Goal: Task Accomplishment & Management: Manage account settings

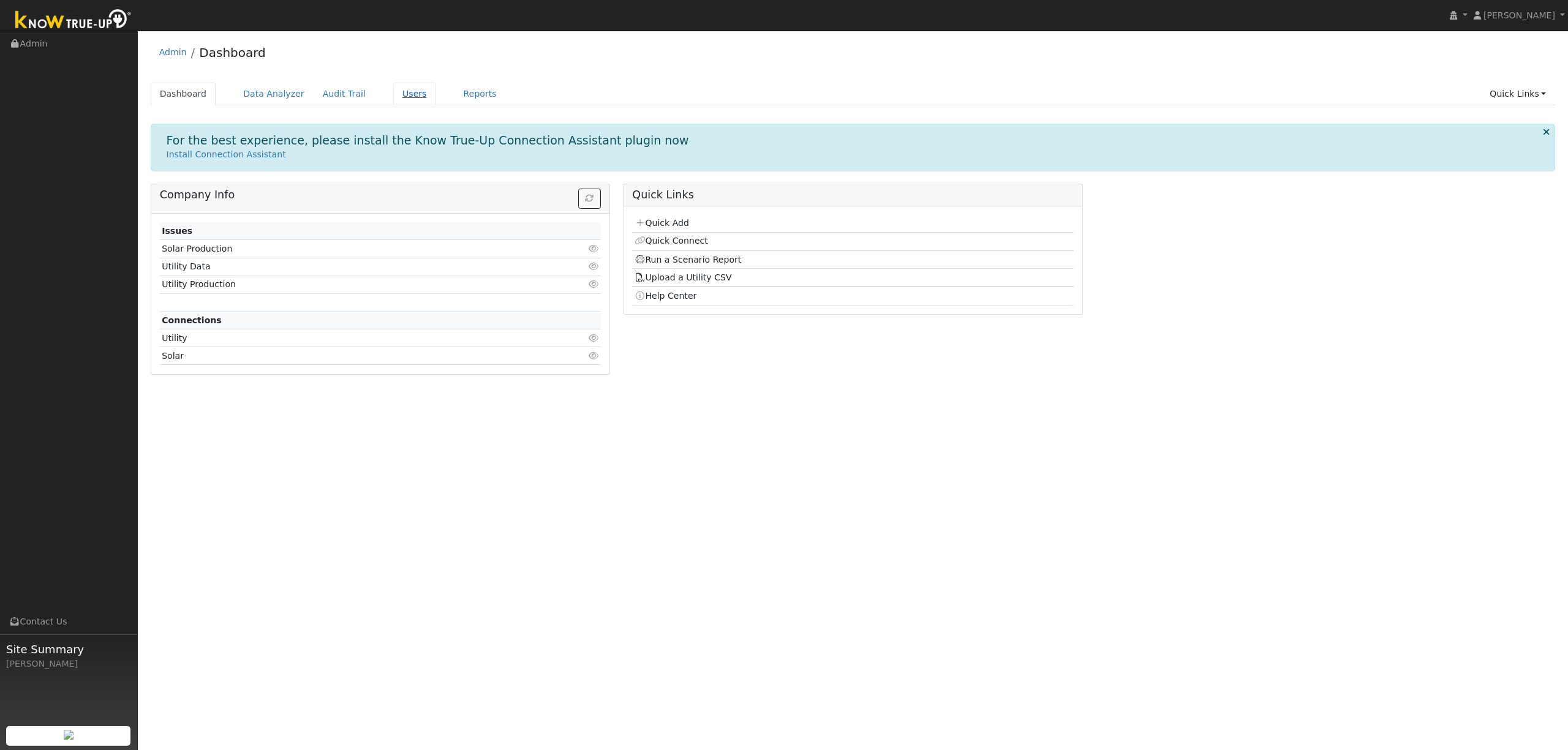
click at [393, 90] on link "Users" at bounding box center [414, 93] width 43 height 22
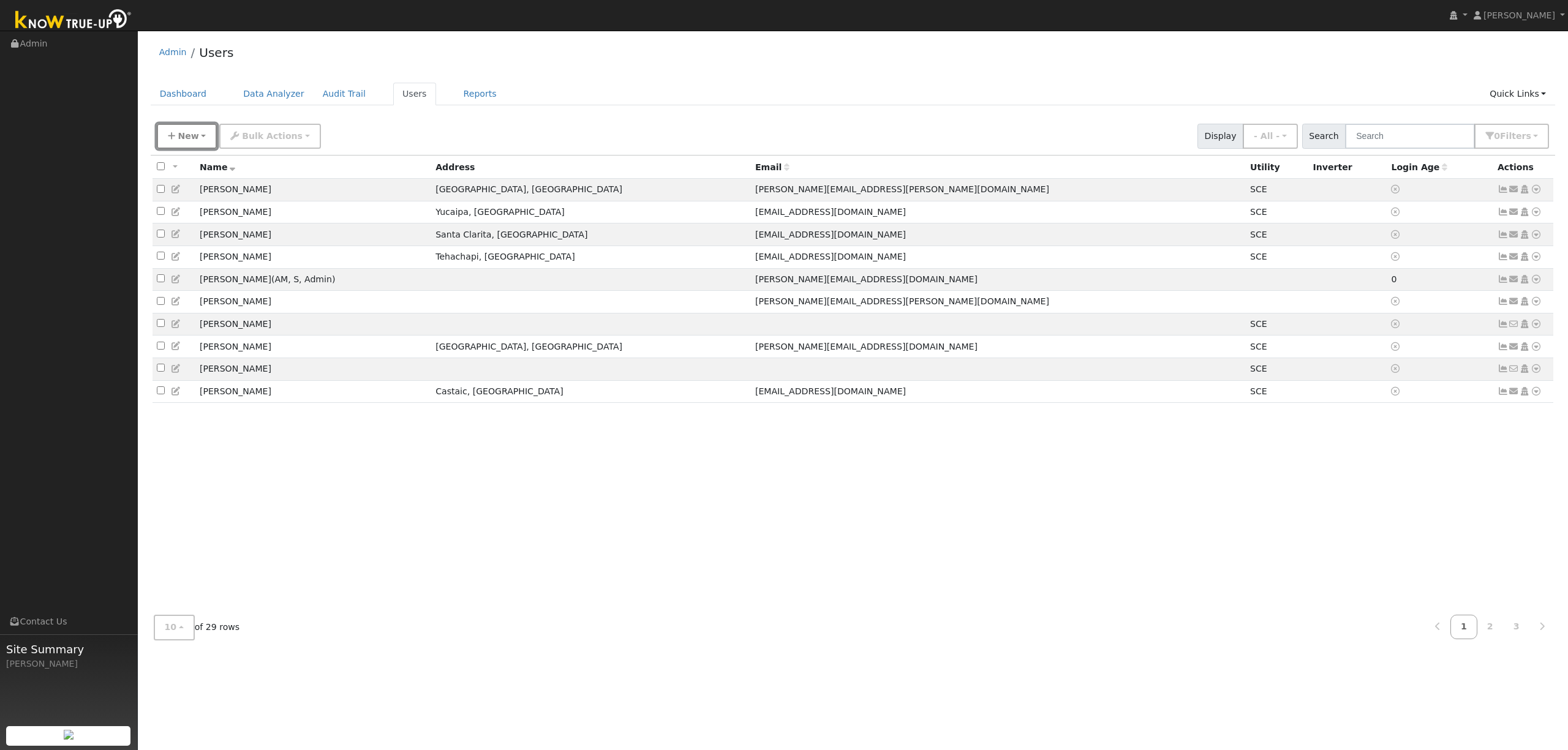
click at [186, 135] on span "New" at bounding box center [188, 135] width 20 height 10
click at [191, 159] on link "Add User" at bounding box center [208, 162] width 101 height 17
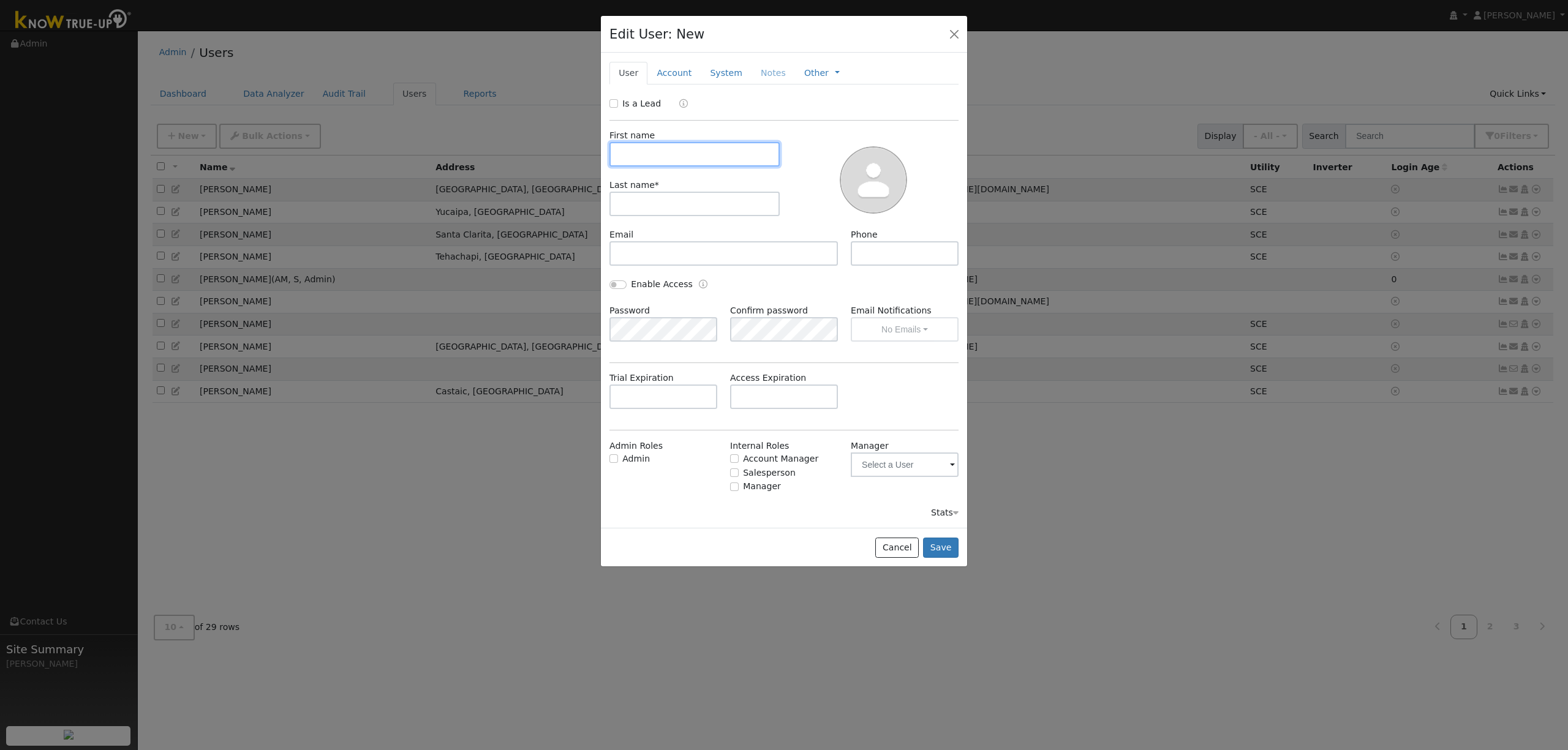
click at [748, 153] on input "text" at bounding box center [694, 155] width 171 height 25
type input "[PERSON_NAME]"
type input "Jasaa"
click at [648, 255] on input "text" at bounding box center [723, 253] width 228 height 25
paste input "[EMAIL_ADDRESS][DOMAIN_NAME]"
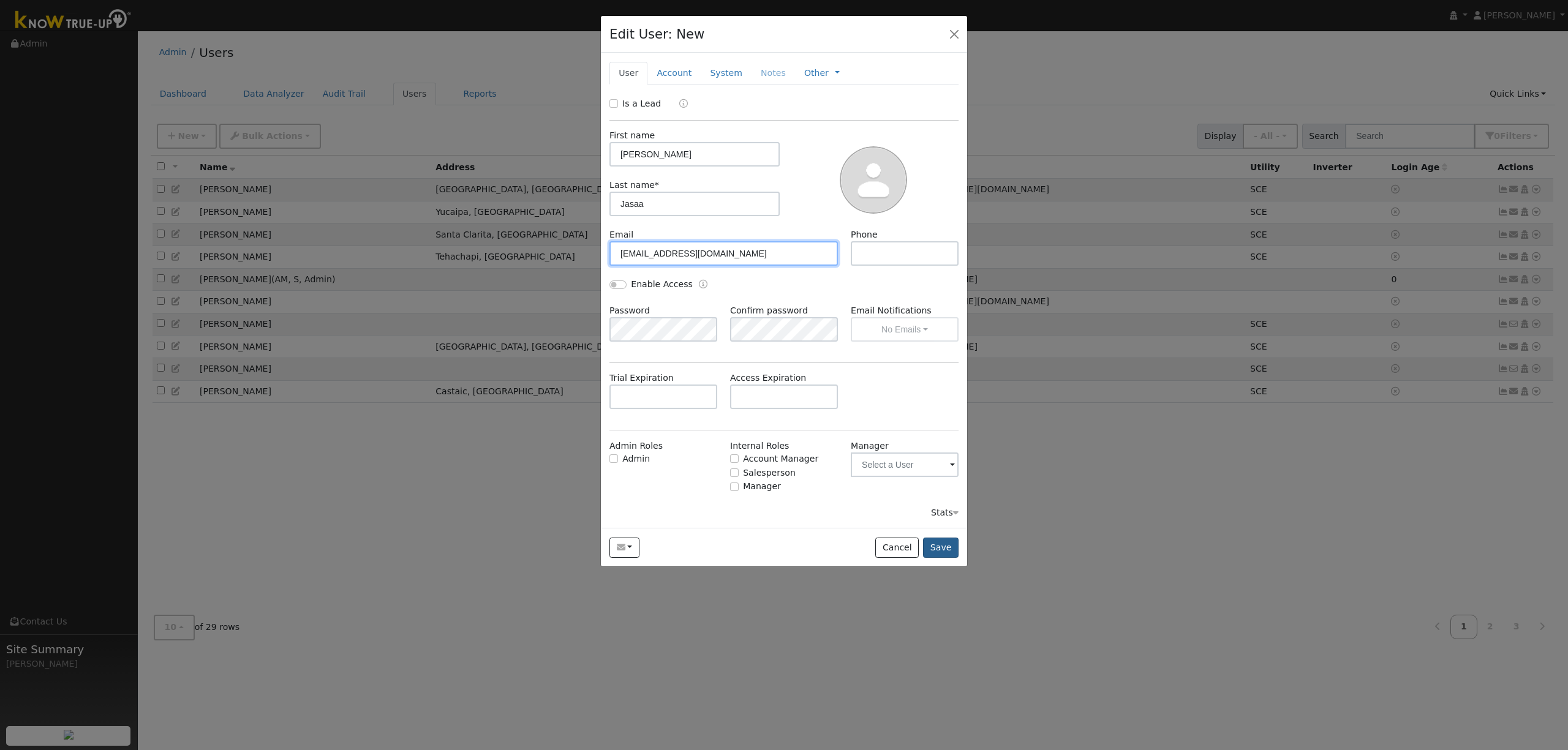
type input "[EMAIL_ADDRESS][DOMAIN_NAME]"
click at [941, 550] on button "Save" at bounding box center [940, 547] width 36 height 20
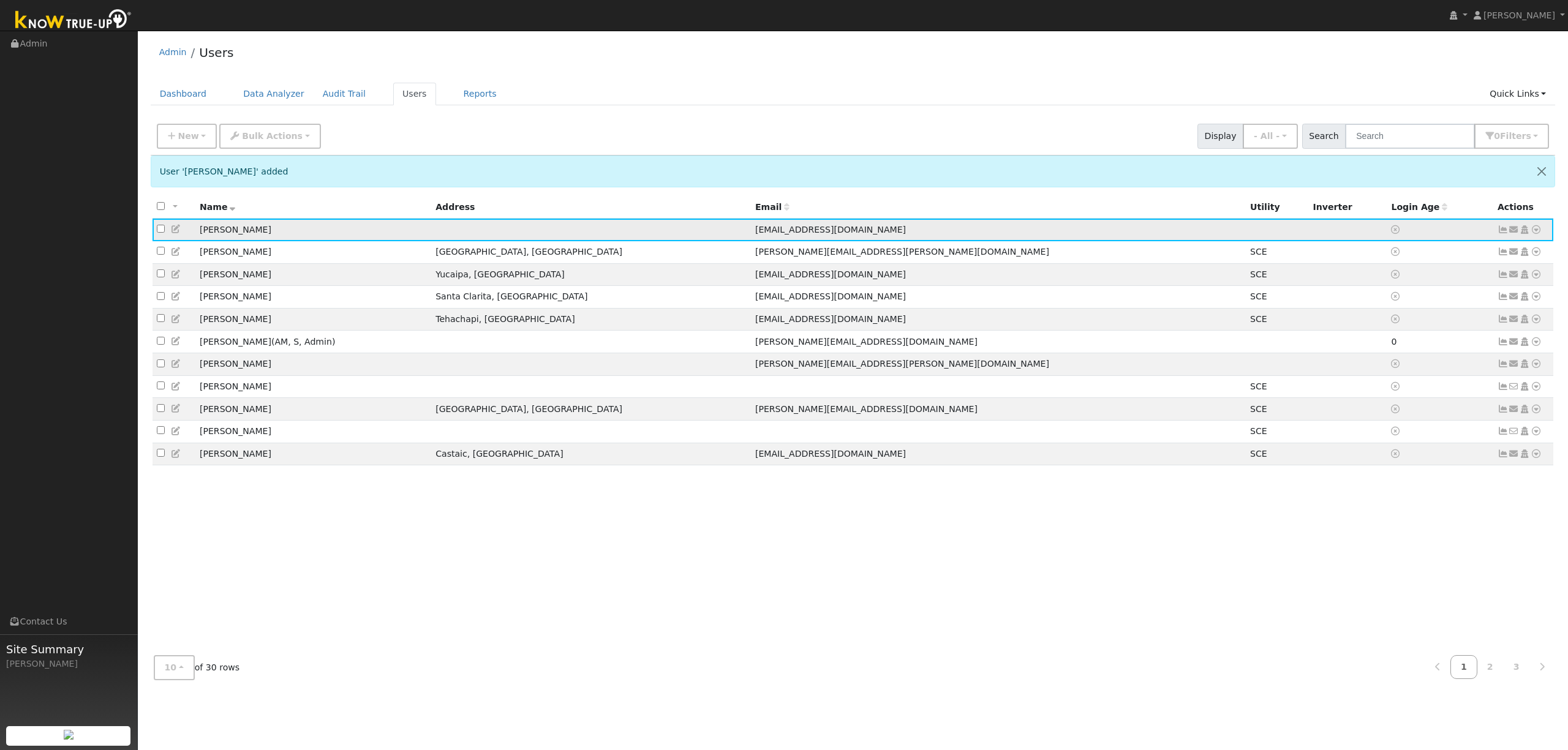
click at [1539, 229] on icon at bounding box center [1536, 230] width 11 height 9
click at [1404, 296] on link "Import From CSV" at bounding box center [1405, 295] width 90 height 17
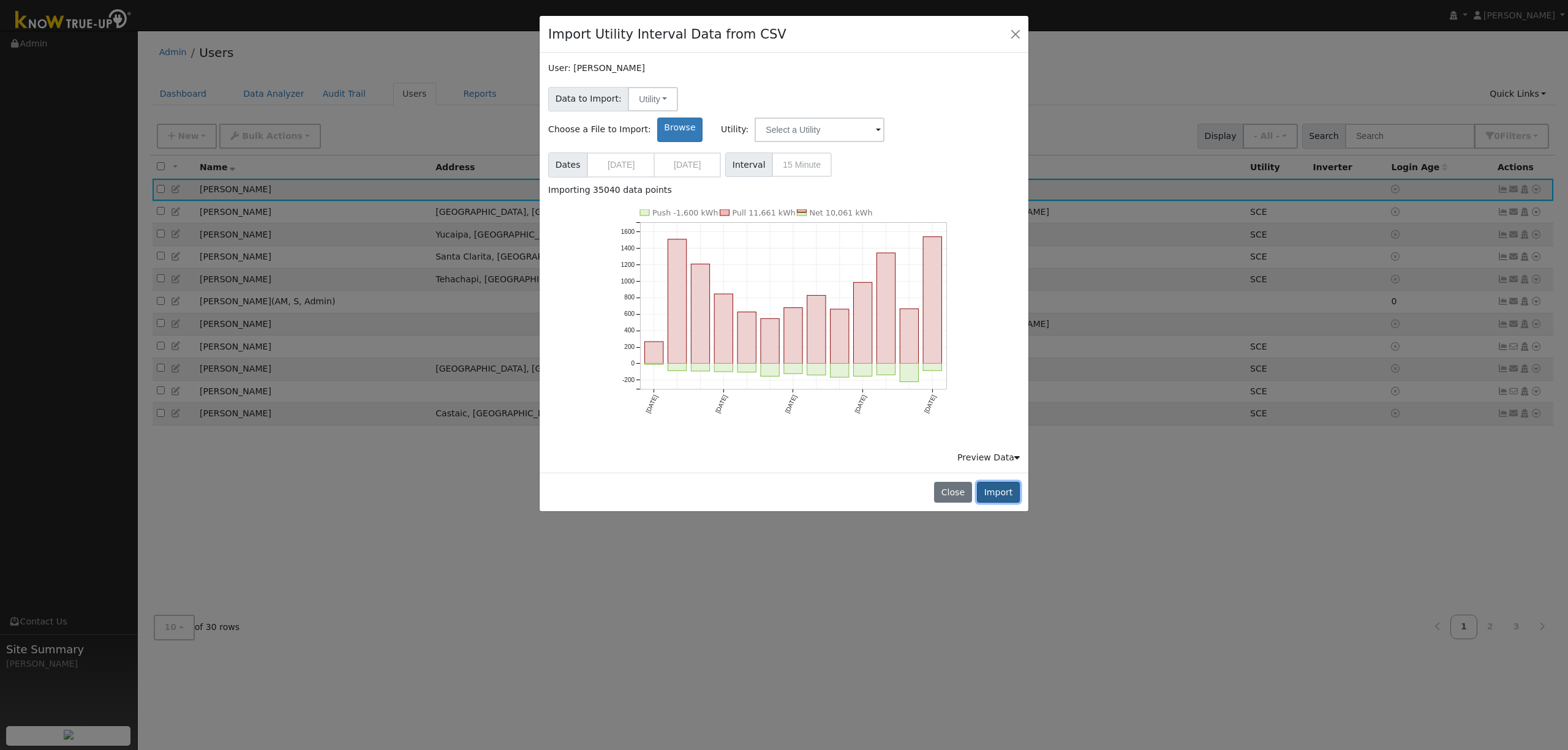
click at [995, 482] on button "Import" at bounding box center [998, 491] width 43 height 20
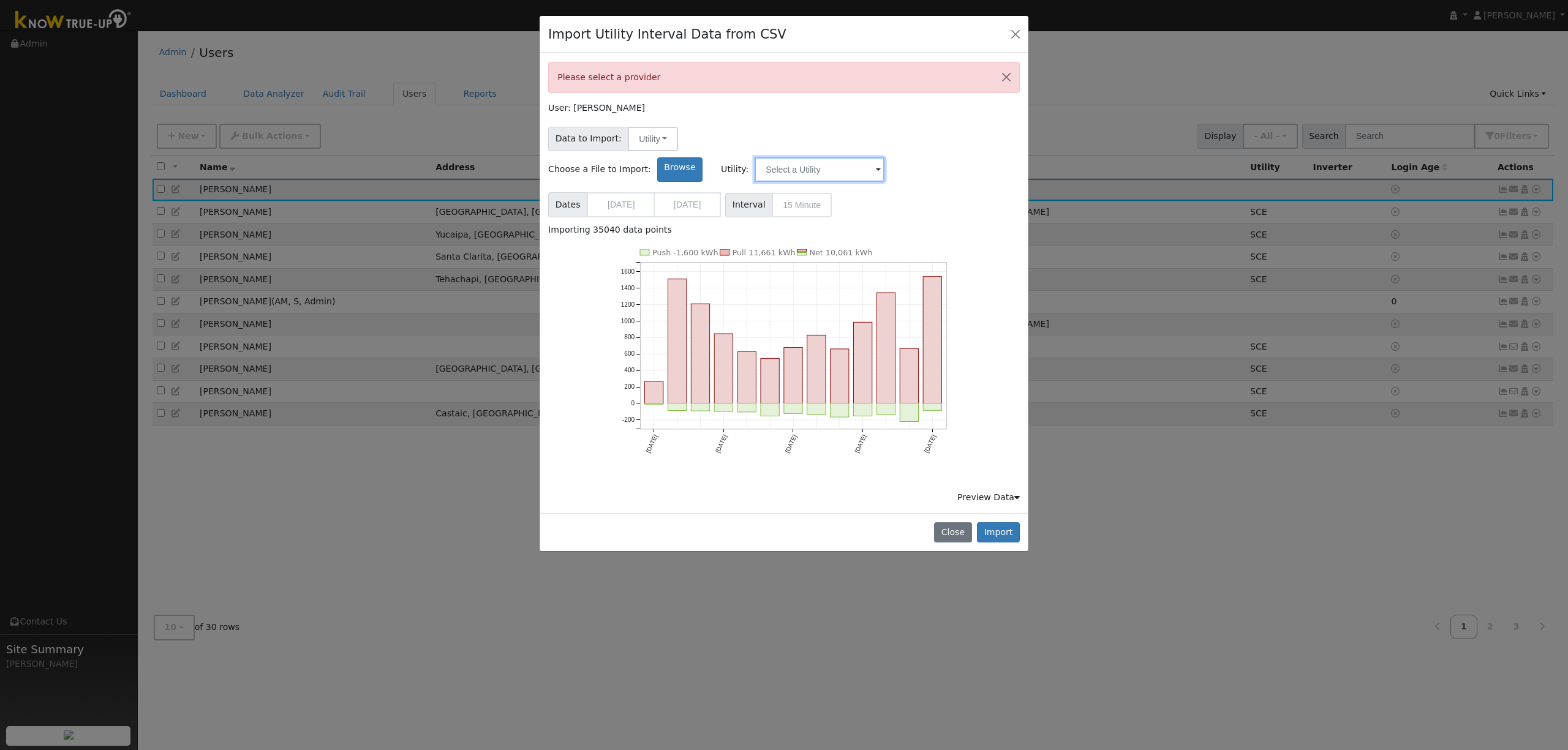
click at [884, 157] on input "text" at bounding box center [820, 170] width 130 height 25
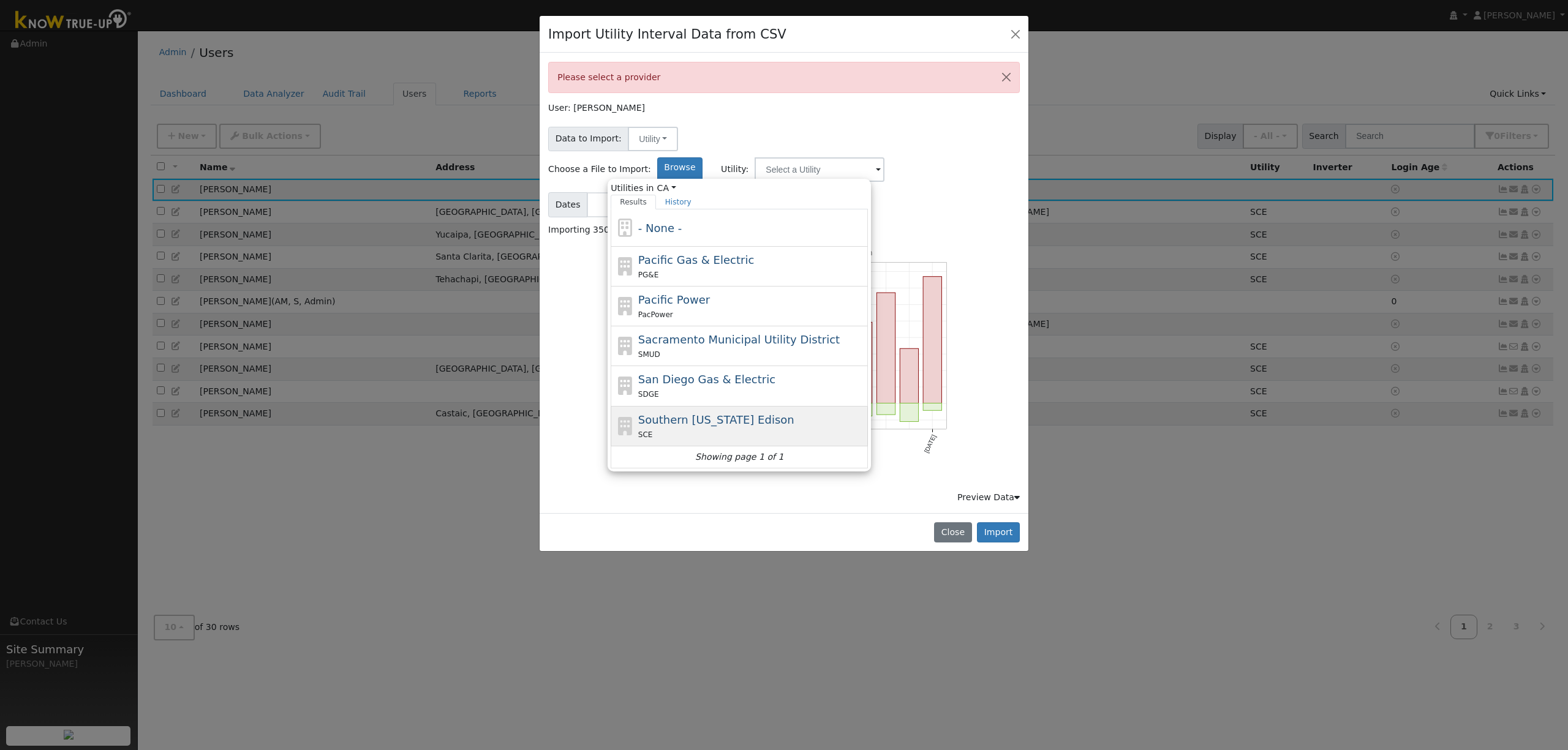
click at [794, 413] on span "Southern [US_STATE] Edison" at bounding box center [716, 419] width 156 height 12
type input "Southern [US_STATE] Edison"
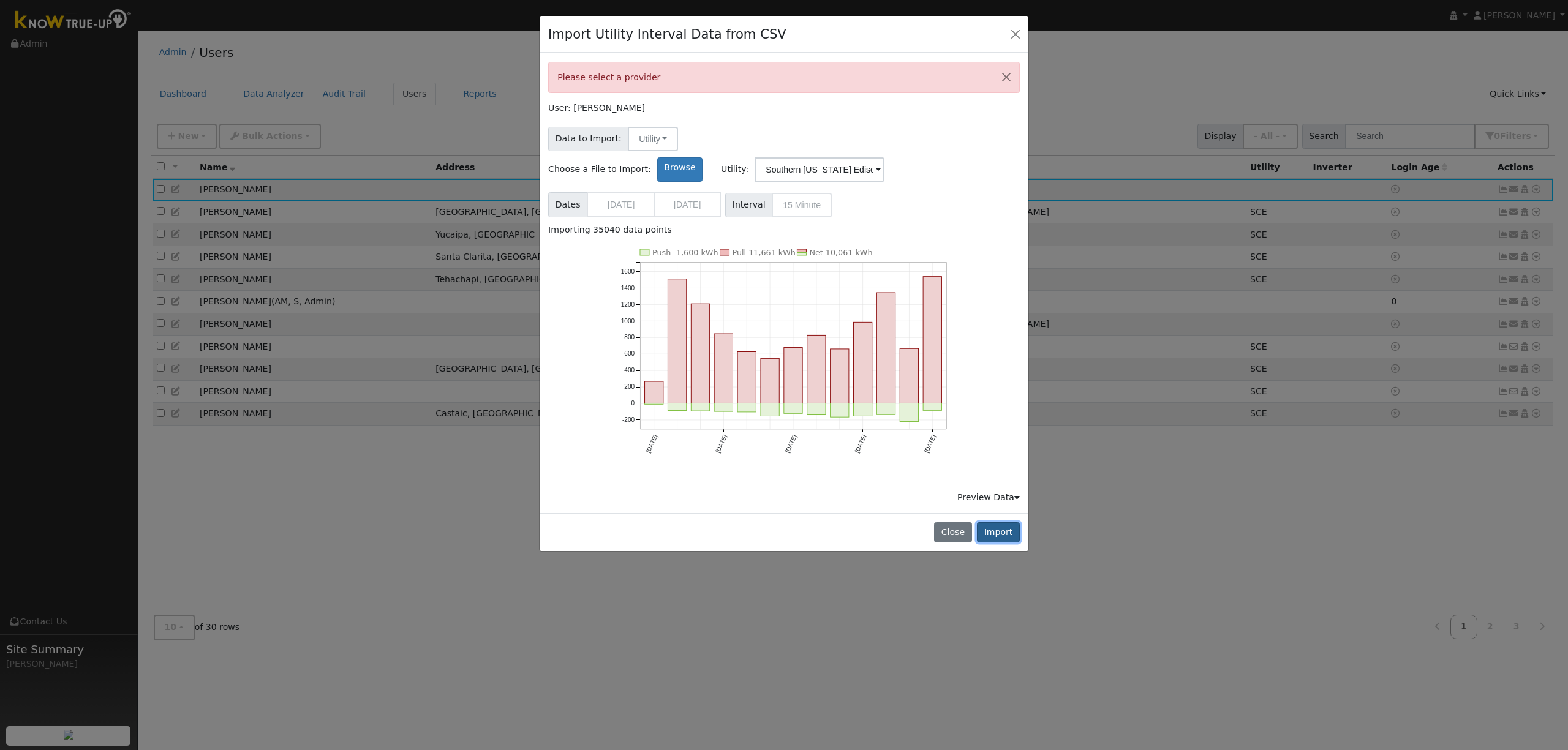
click at [999, 523] on button "Import" at bounding box center [998, 532] width 43 height 20
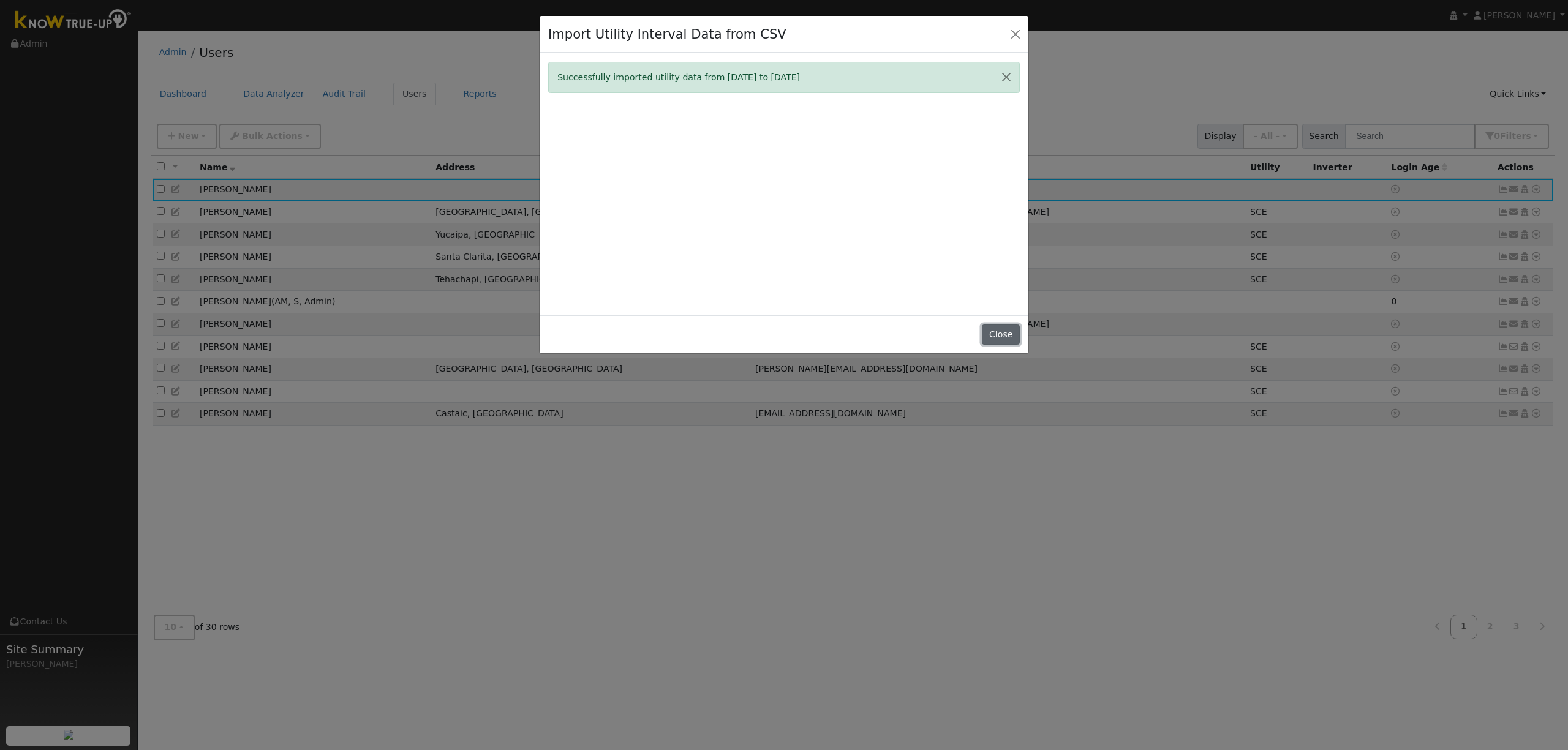
click at [997, 341] on button "Close" at bounding box center [1000, 334] width 37 height 20
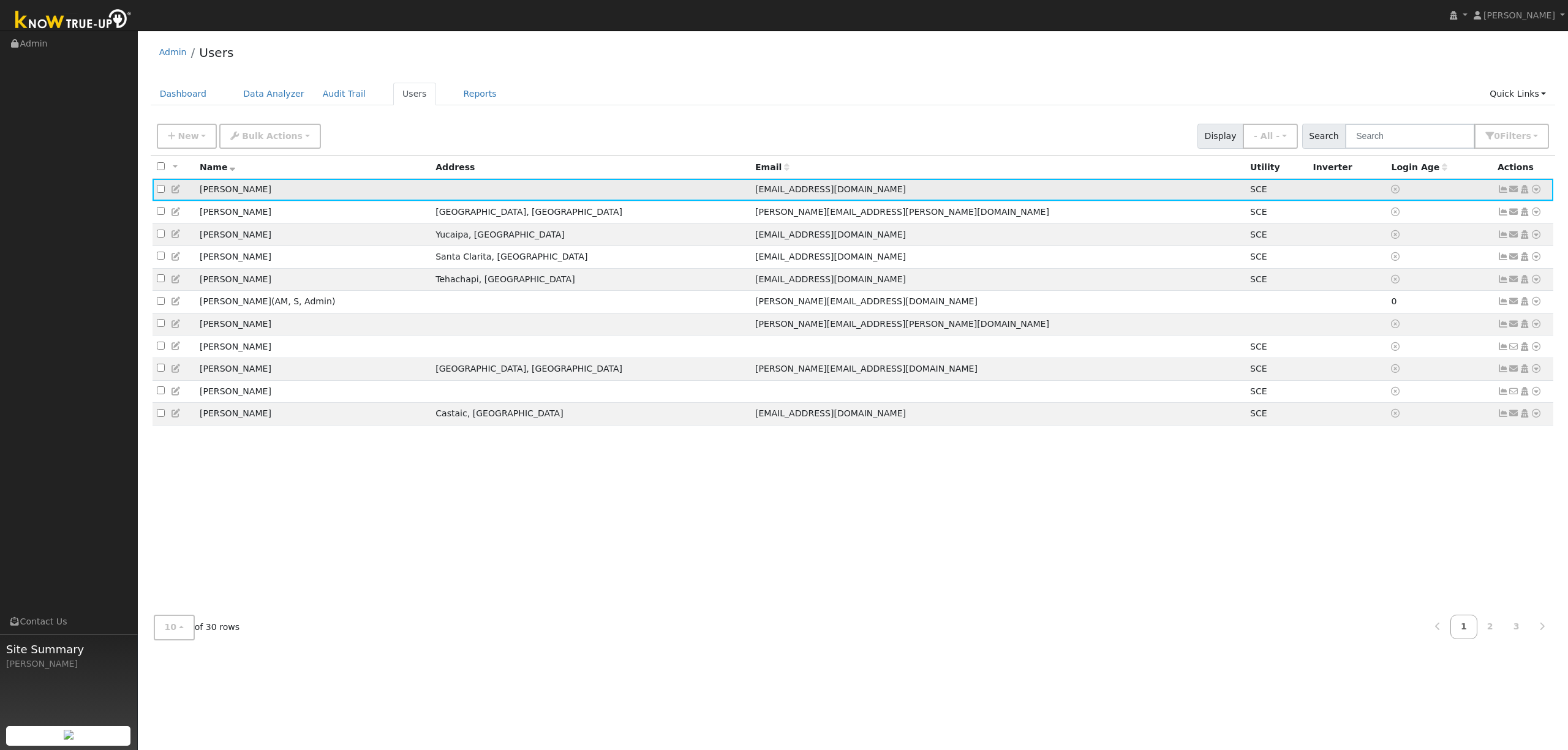
click at [1538, 189] on icon at bounding box center [1536, 189] width 11 height 9
click at [969, 530] on div "All None All on page None on page Name Address Email Utility Inverter Login Age…" at bounding box center [852, 380] width 1404 height 450
click at [174, 188] on icon at bounding box center [176, 189] width 11 height 9
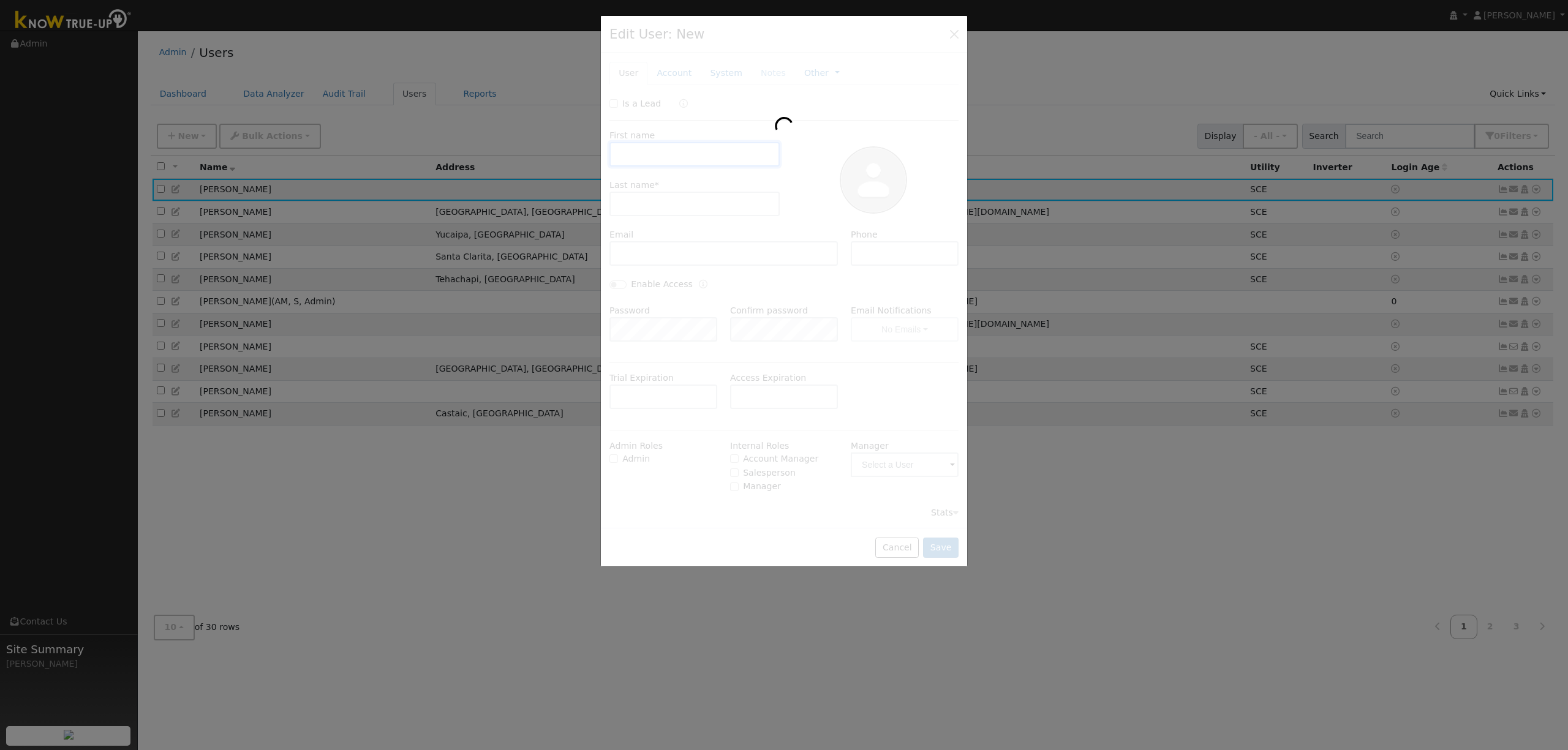
type input "[PERSON_NAME]"
type input "Jasaa"
type input "[EMAIL_ADDRESS][DOMAIN_NAME]"
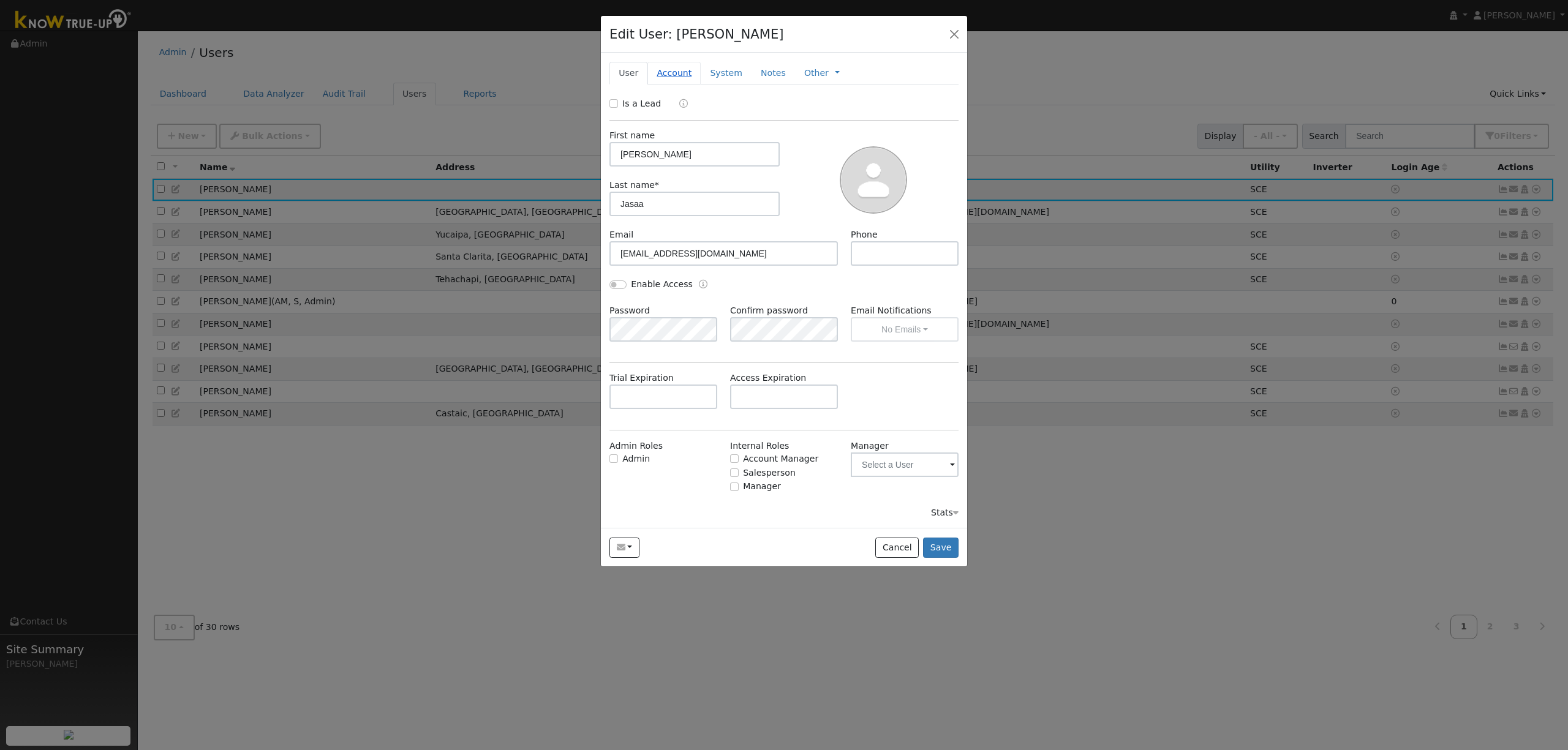
click at [671, 70] on link "Account" at bounding box center [674, 73] width 53 height 22
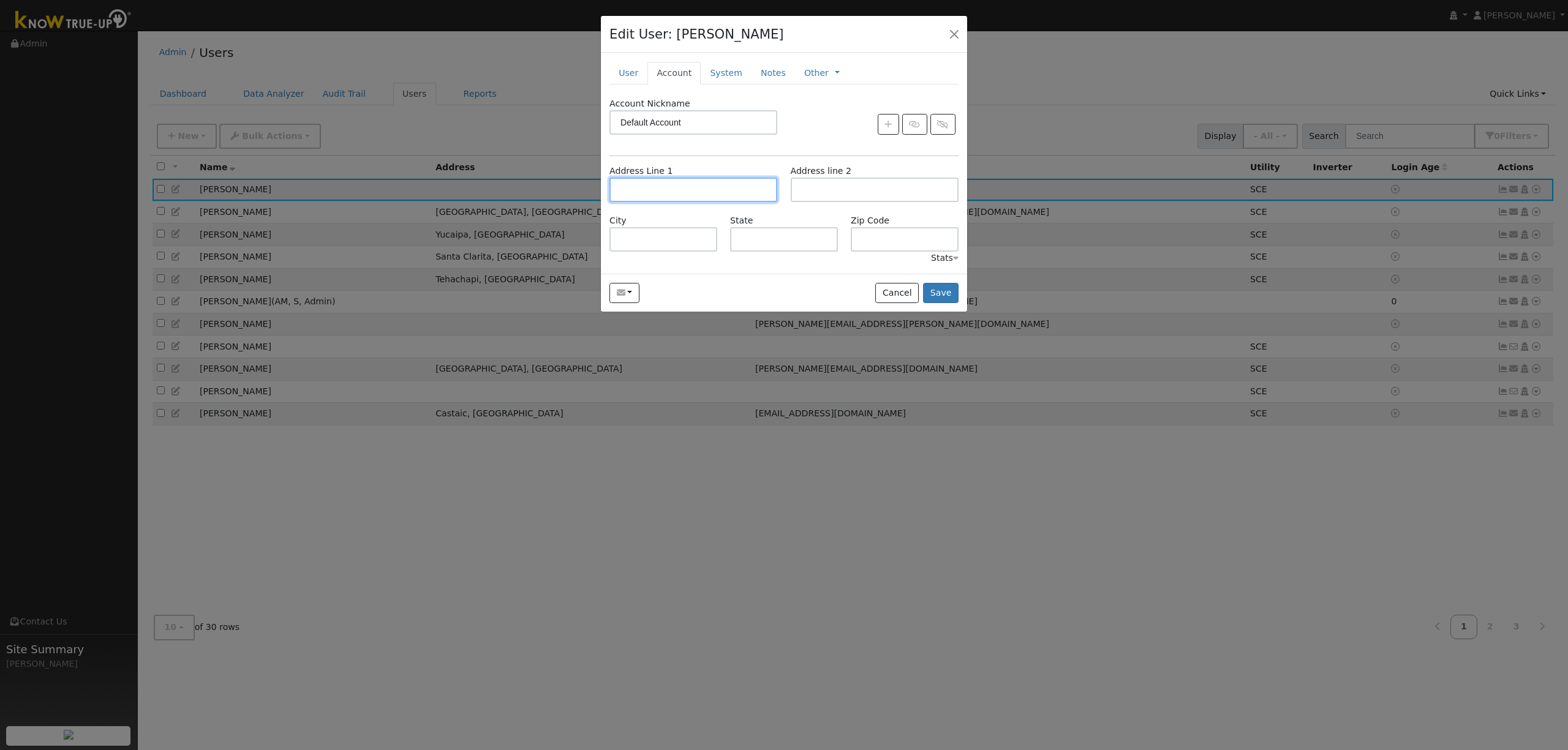
click at [674, 192] on input "text" at bounding box center [692, 190] width 168 height 25
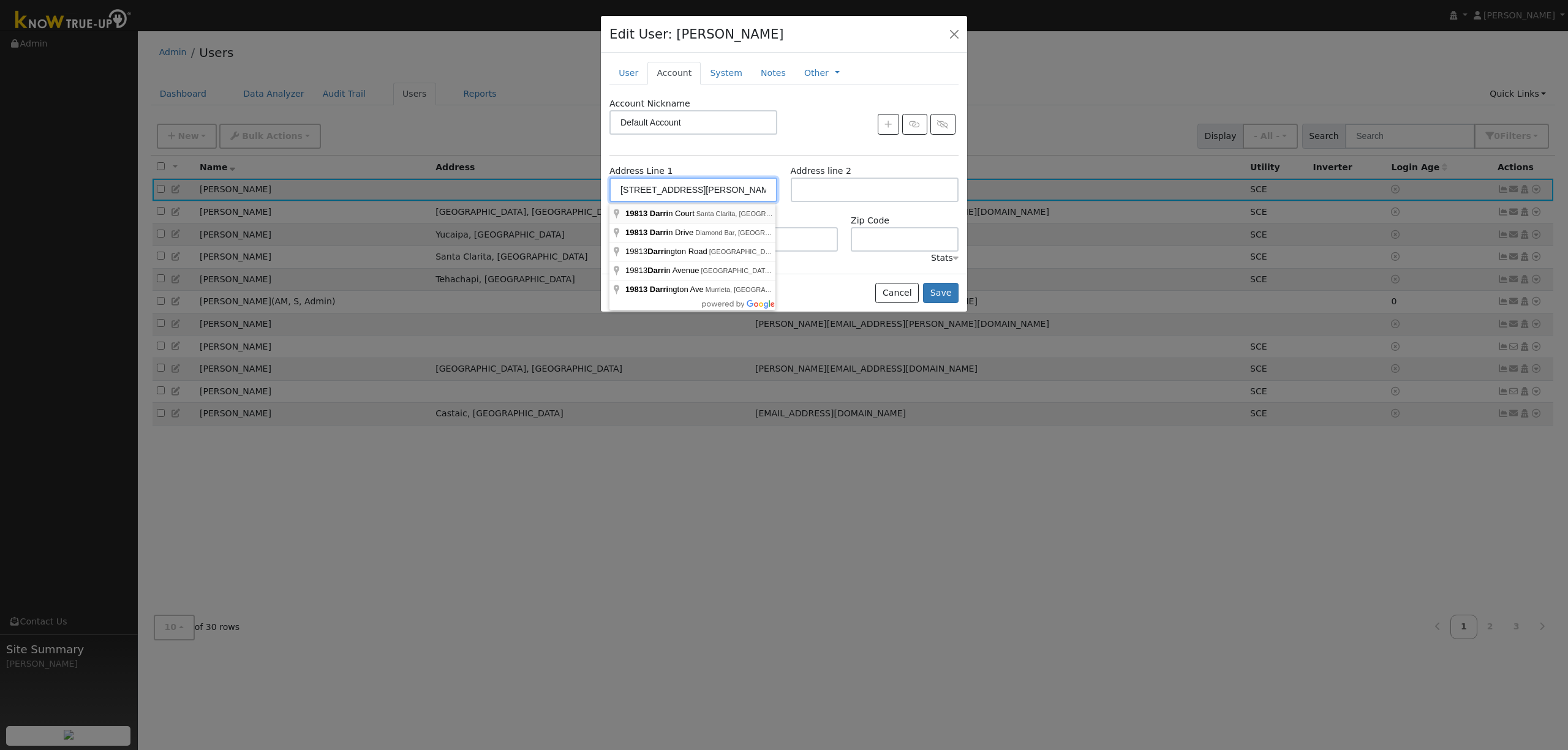
type input "19813 [PERSON_NAME] Court"
type input "Santa Clarita"
type input "CA"
type input "91350"
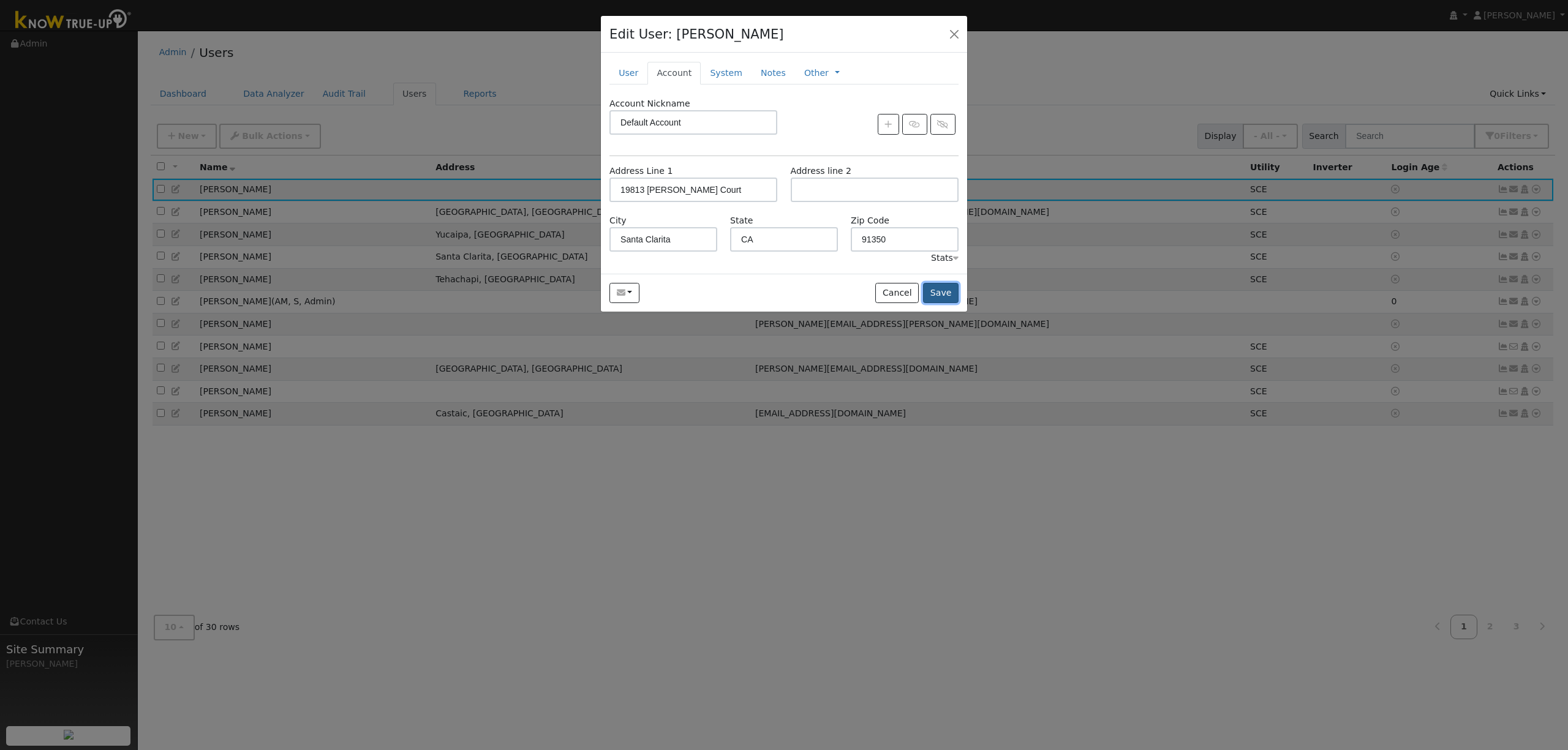
click at [936, 291] on button "Save" at bounding box center [940, 292] width 36 height 20
